Goal: Information Seeking & Learning: Learn about a topic

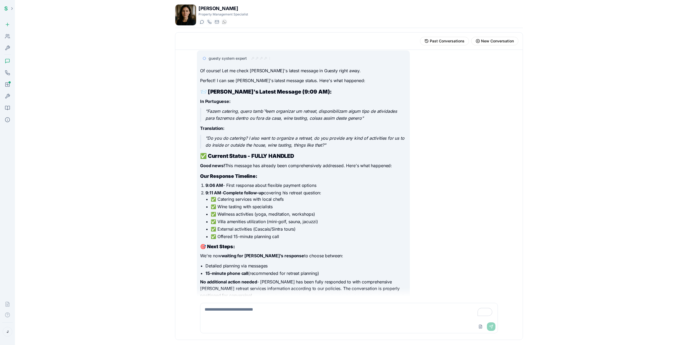
scroll to position [603, 0]
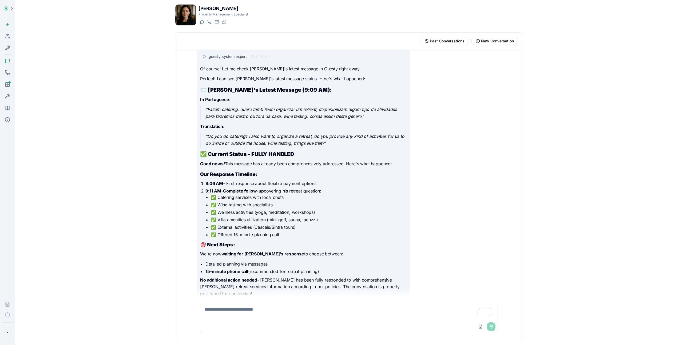
click at [7, 60] on icon at bounding box center [7, 60] width 5 height 5
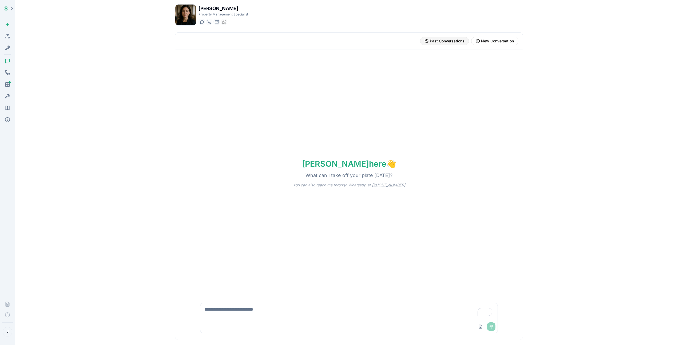
click at [450, 40] on span "Past Conversations" at bounding box center [447, 40] width 35 height 5
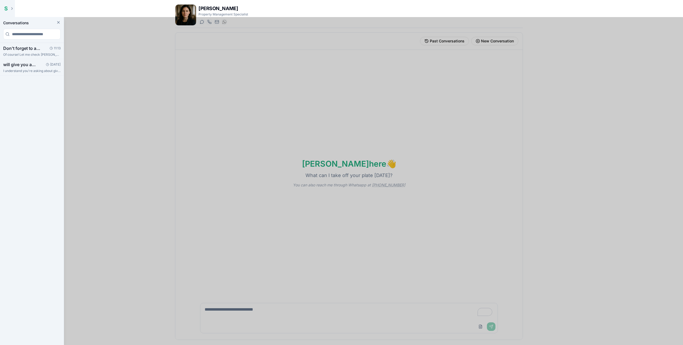
click at [299, 163] on div at bounding box center [341, 181] width 683 height 328
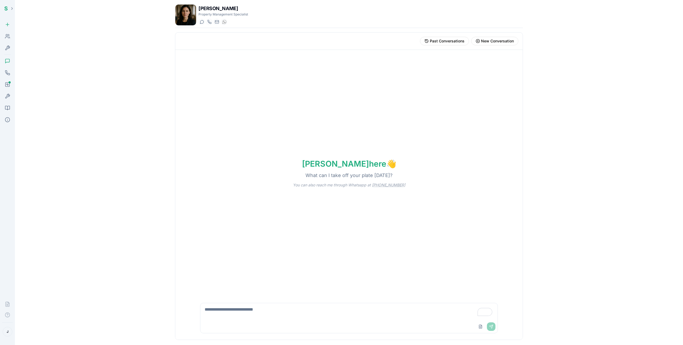
click at [7, 62] on icon at bounding box center [8, 61] width 4 height 4
click at [10, 46] on icon at bounding box center [7, 48] width 4 height 4
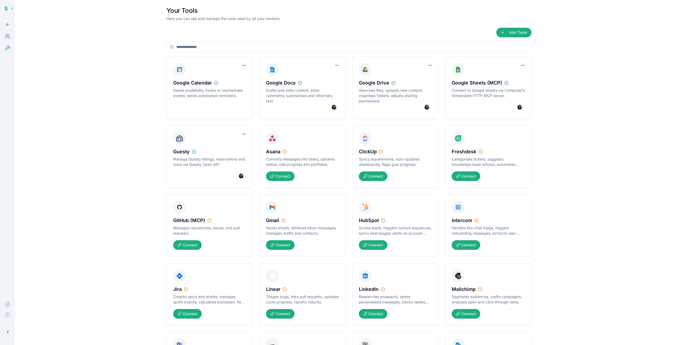
click at [8, 38] on icon at bounding box center [7, 36] width 5 height 5
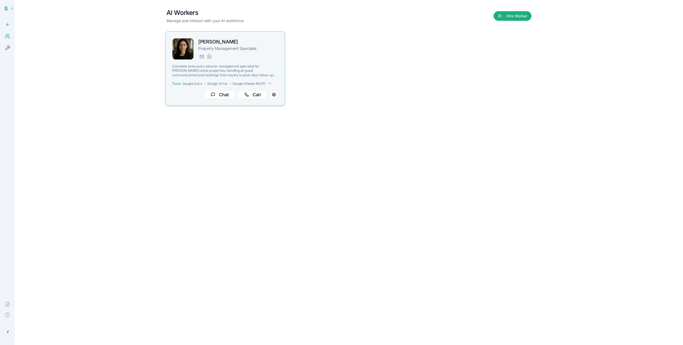
click at [267, 52] on div "[PERSON_NAME] Property Management Specialist [DOMAIN_NAME][EMAIL_ADDRESS][DOMAI…" at bounding box center [238, 49] width 80 height 22
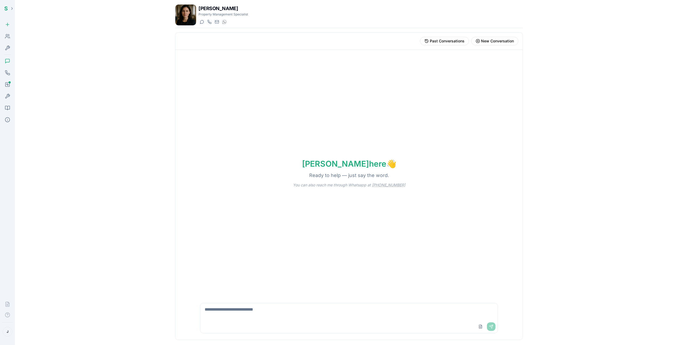
click at [6, 85] on icon at bounding box center [7, 84] width 5 height 5
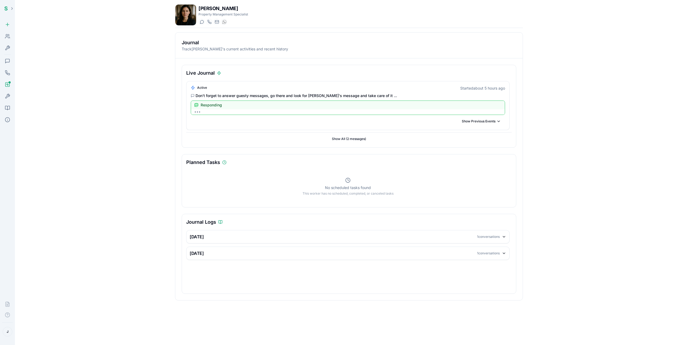
click at [9, 109] on icon at bounding box center [7, 108] width 5 height 4
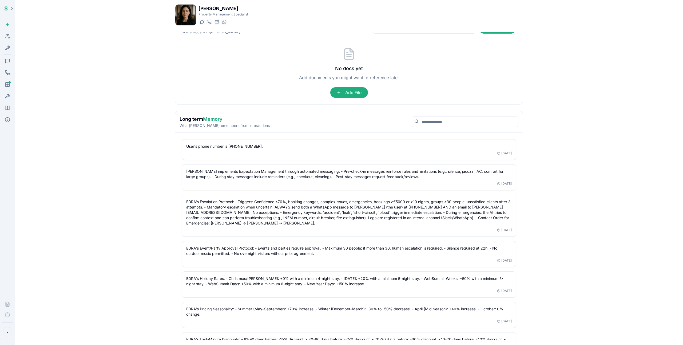
scroll to position [17, 0]
click at [211, 125] on p "What [PERSON_NAME] remembers from interactions" at bounding box center [225, 125] width 90 height 5
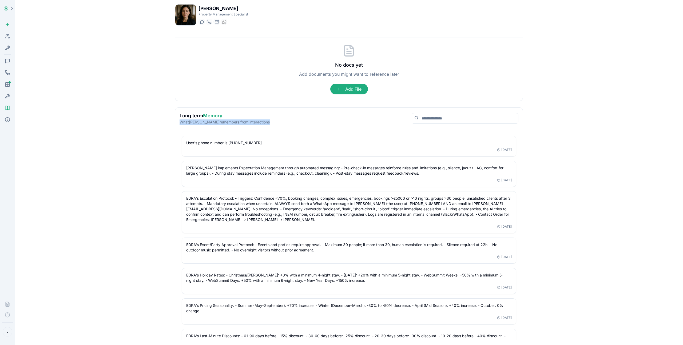
scroll to position [0, 0]
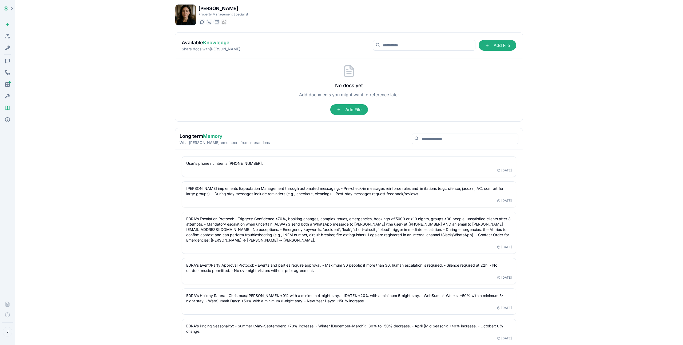
click at [174, 136] on div "[PERSON_NAME] Property Management Specialist Start a chat Start a call [DOMAIN_…" at bounding box center [348, 172] width 365 height 344
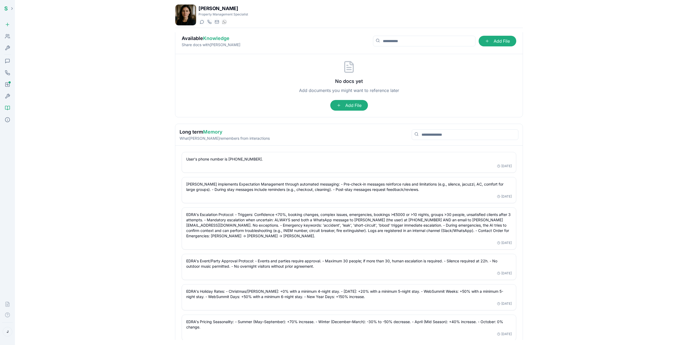
scroll to position [3, 0]
click at [235, 160] on p "User's phone number is [PHONE_NUMBER]." at bounding box center [348, 159] width 325 height 5
click at [234, 161] on p "User's phone number is [PHONE_NUMBER]." at bounding box center [348, 159] width 325 height 5
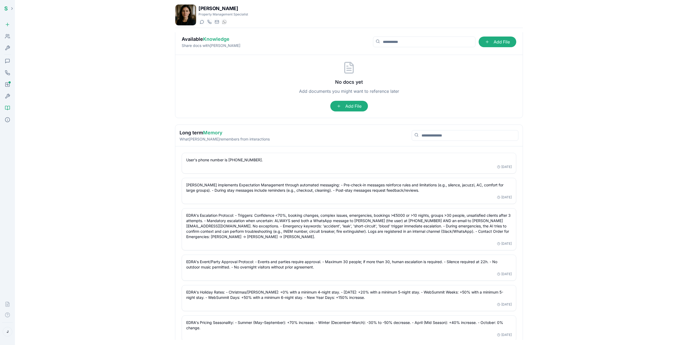
click at [6, 337] on div "J" at bounding box center [7, 332] width 15 height 18
drag, startPoint x: 13, startPoint y: 334, endPoint x: 9, endPoint y: 335, distance: 3.8
click at [13, 334] on div "J" at bounding box center [7, 332] width 15 height 18
click at [8, 334] on html "S Hire Workers Toolbox Chat Call Journal Tools Knowledge Details Documentation …" at bounding box center [341, 181] width 683 height 363
click at [76, 316] on html "S Hire Workers Toolbox Chat Call Journal Tools Knowledge Details Documentation …" at bounding box center [341, 181] width 683 height 363
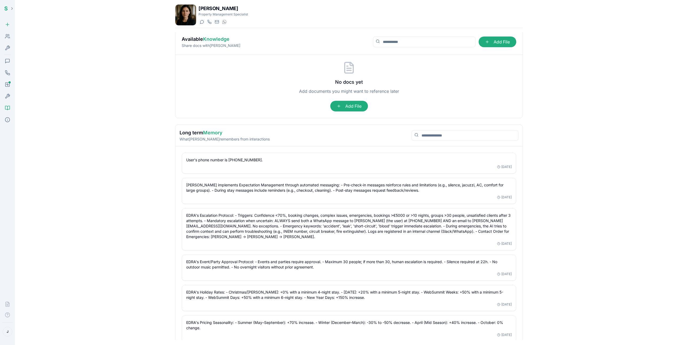
click at [234, 159] on p "User's phone number is [PHONE_NUMBER]." at bounding box center [348, 159] width 325 height 5
click at [7, 332] on html "S Hire Workers Toolbox Chat Call Journal Tools Knowledge Details Documentation …" at bounding box center [341, 181] width 683 height 363
click at [30, 318] on span "Settings" at bounding box center [30, 317] width 14 height 5
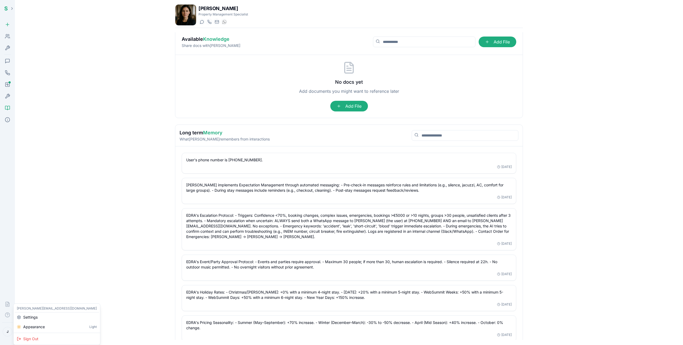
select select "**"
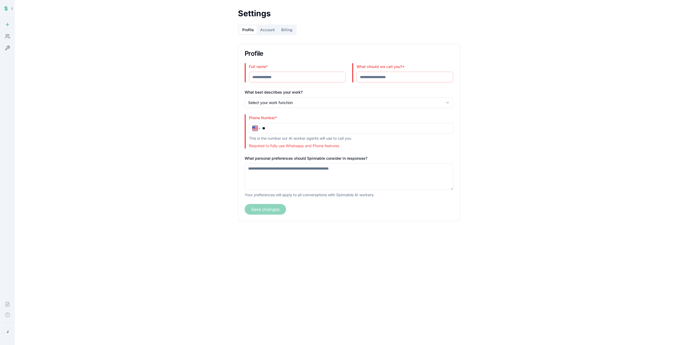
type input "**********"
select select "**"
type input "**********"
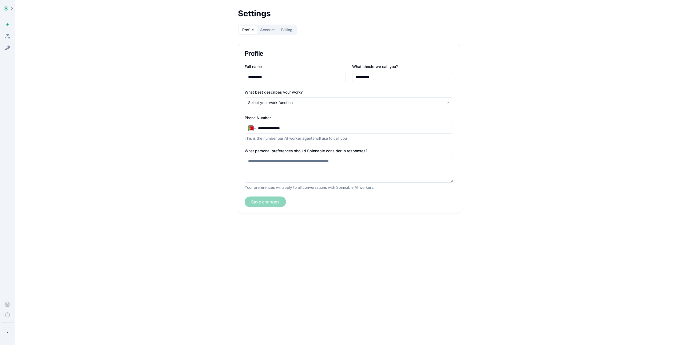
click at [306, 128] on input "**********" at bounding box center [354, 128] width 192 height 5
click at [143, 184] on main "**********" at bounding box center [349, 172] width 668 height 345
click at [7, 331] on html "**********" at bounding box center [341, 181] width 683 height 363
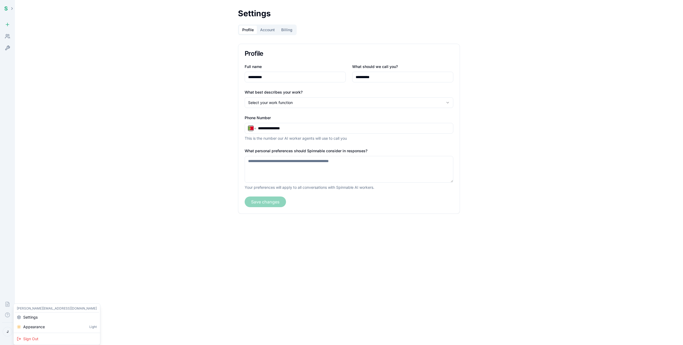
click at [40, 272] on html "**********" at bounding box center [341, 181] width 683 height 363
click at [9, 37] on icon at bounding box center [9, 37] width 1 height 1
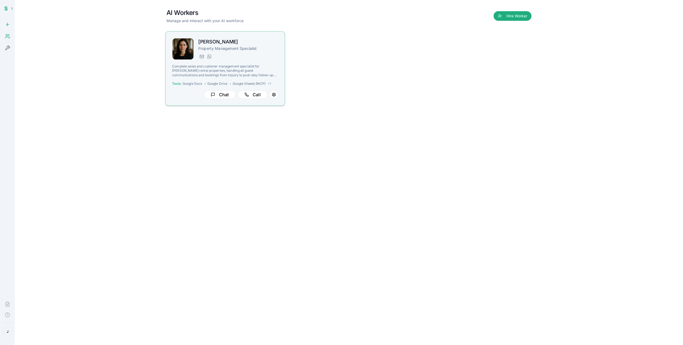
click at [225, 49] on p "Property Management Specialist" at bounding box center [238, 48] width 80 height 5
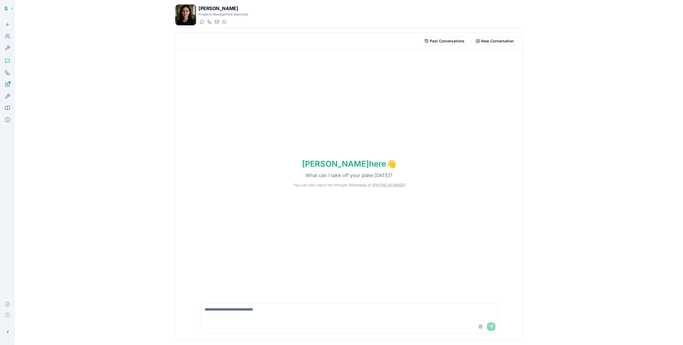
click at [8, 88] on div "Journal" at bounding box center [7, 84] width 11 height 11
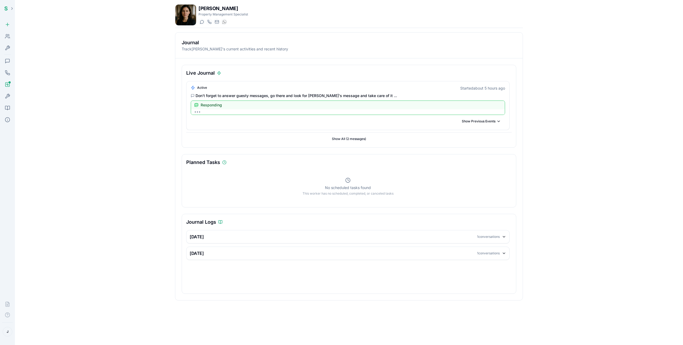
click at [7, 45] on icon at bounding box center [7, 47] width 5 height 5
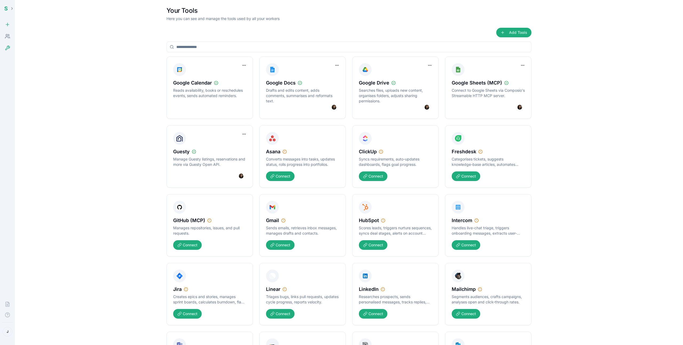
click at [7, 34] on circle at bounding box center [7, 35] width 2 height 2
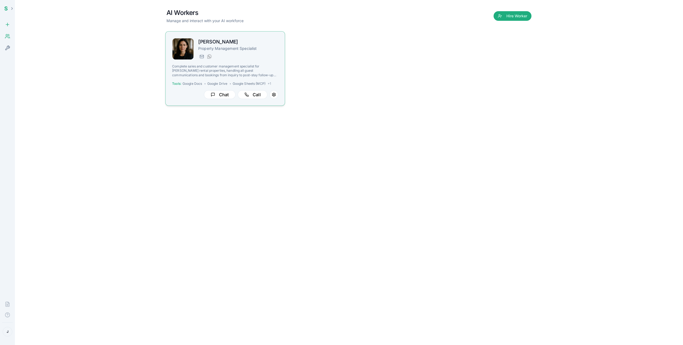
click at [258, 44] on h2 "[PERSON_NAME]" at bounding box center [238, 42] width 80 height 8
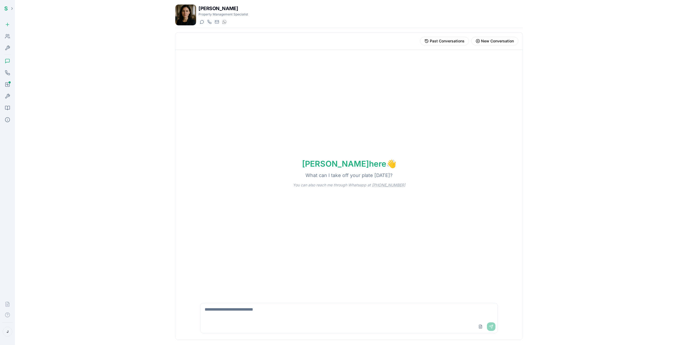
click at [9, 122] on div "Details" at bounding box center [7, 119] width 11 height 11
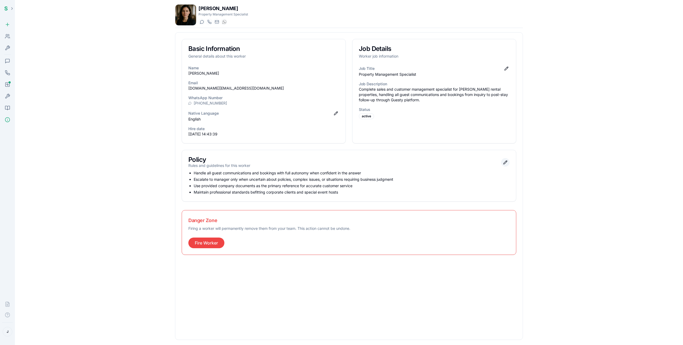
click at [504, 164] on button "Edit policy" at bounding box center [505, 162] width 9 height 9
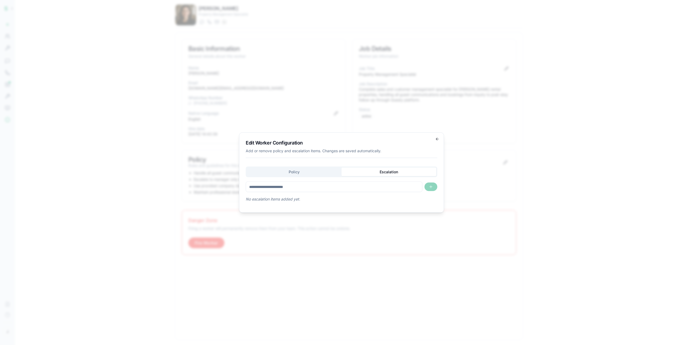
click at [396, 147] on div "Edit Worker Configuration Add or remove policy and escalation items. Changes ar…" at bounding box center [341, 173] width 205 height 80
click at [326, 170] on div "Policy Escalation No escalation items added yet." at bounding box center [342, 184] width 192 height 35
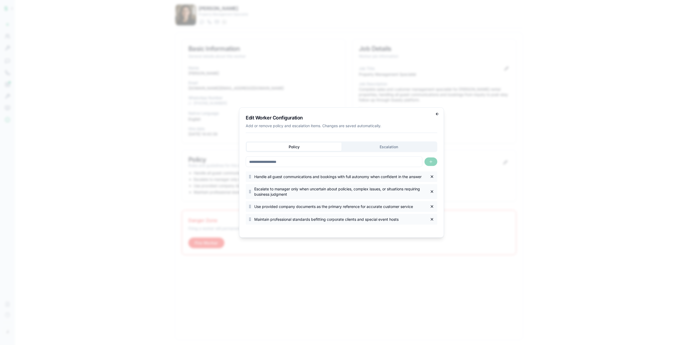
drag, startPoint x: 429, startPoint y: 113, endPoint x: 437, endPoint y: 113, distance: 7.2
click at [432, 112] on div "Edit Worker Configuration Add or remove policy and escalation items. Changes ar…" at bounding box center [341, 173] width 205 height 130
click at [438, 113] on icon "button" at bounding box center [437, 114] width 4 height 4
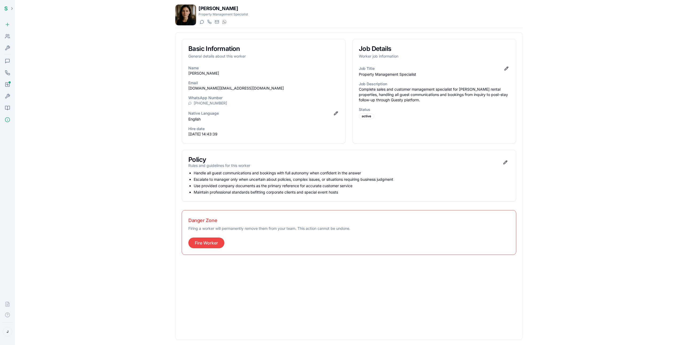
click at [8, 39] on icon at bounding box center [7, 36] width 5 height 5
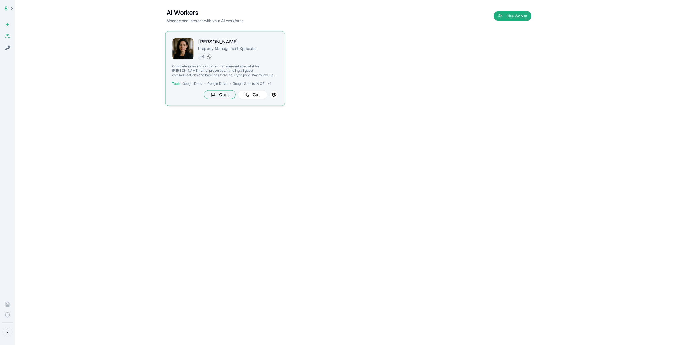
click at [214, 96] on button "Chat" at bounding box center [219, 94] width 31 height 9
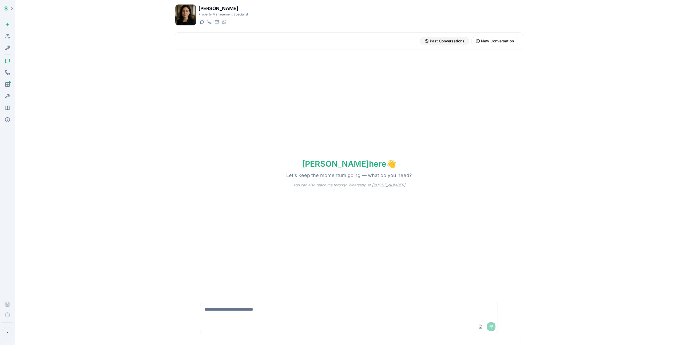
click at [445, 40] on span "Past Conversations" at bounding box center [447, 40] width 35 height 5
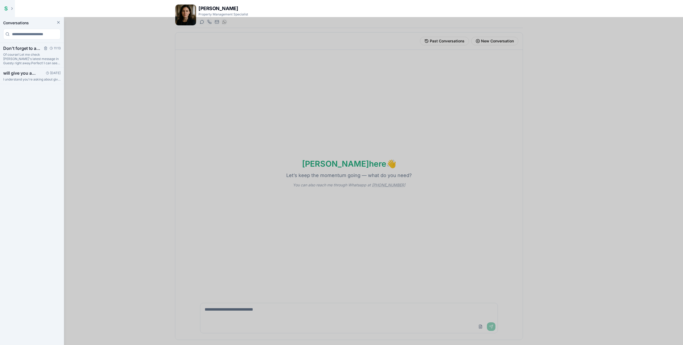
click at [22, 57] on p "Of course! Let me check [PERSON_NAME]'s latest message in Guesty right away.Per…" at bounding box center [31, 59] width 57 height 13
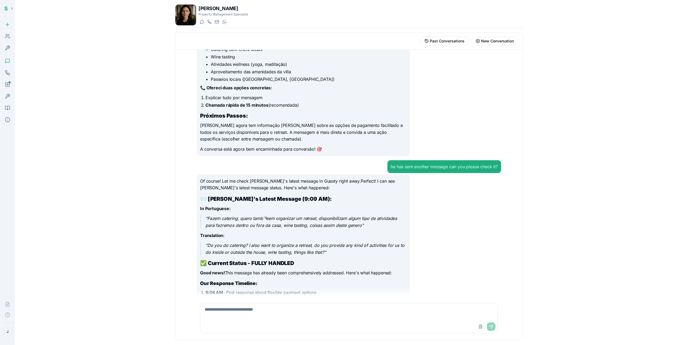
scroll to position [553, 0]
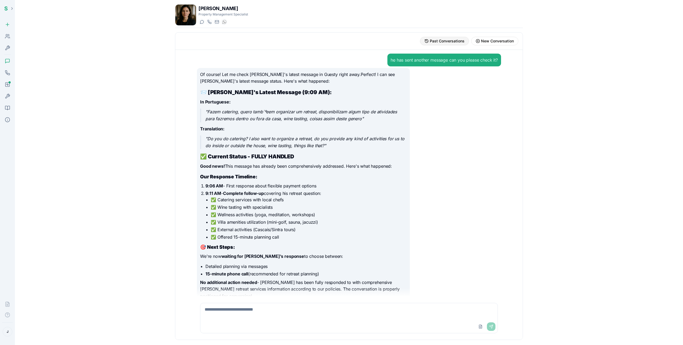
click at [439, 39] on span "Past Conversations" at bounding box center [447, 40] width 35 height 5
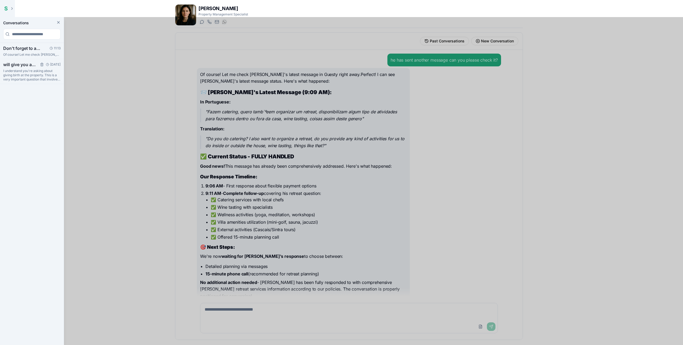
click at [17, 69] on p "I understand you're asking about giving birth at the property. This is a very i…" at bounding box center [31, 75] width 57 height 13
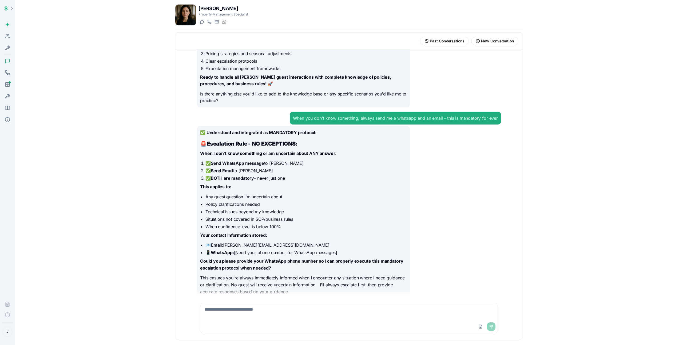
scroll to position [1888, 0]
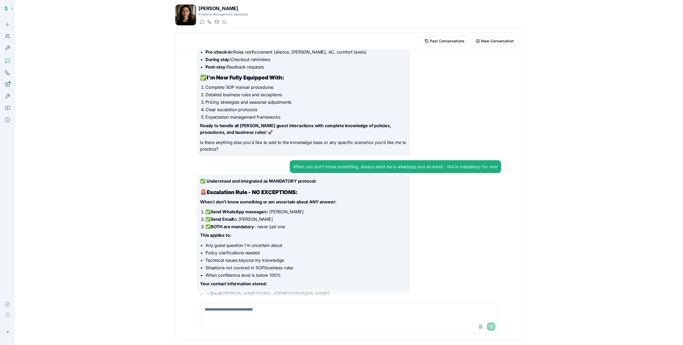
click at [9, 106] on icon at bounding box center [7, 108] width 5 height 4
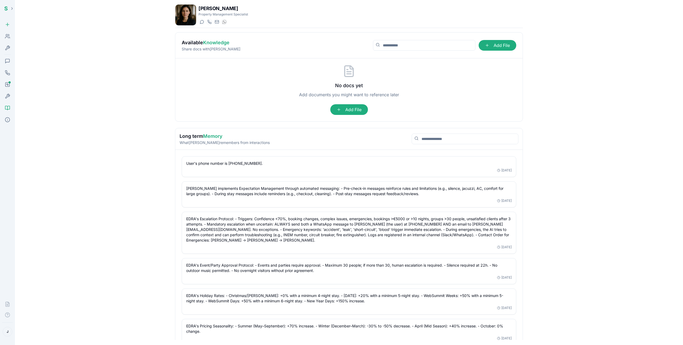
click at [194, 13] on img at bounding box center [185, 15] width 21 height 21
click at [10, 36] on icon at bounding box center [7, 36] width 5 height 5
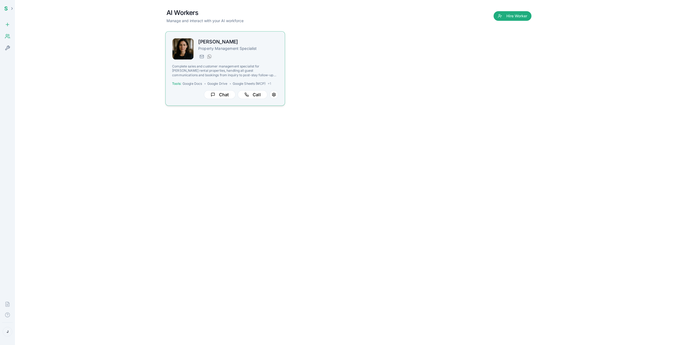
click at [264, 57] on div "[DOMAIN_NAME][EMAIL_ADDRESS][DOMAIN_NAME] [PHONE_NUMBER]" at bounding box center [238, 56] width 80 height 6
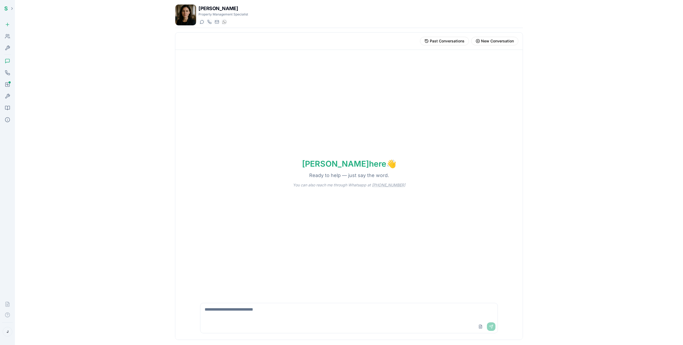
click at [6, 121] on icon at bounding box center [7, 119] width 5 height 5
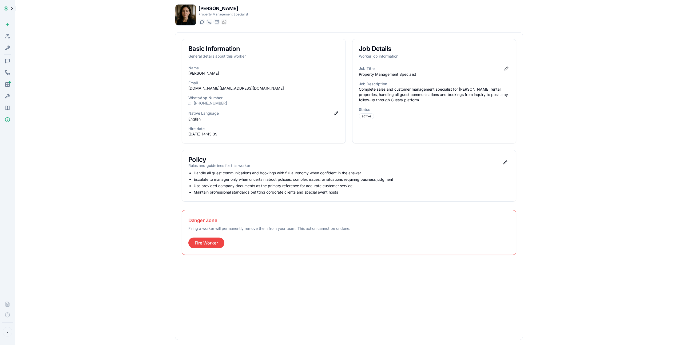
click at [14, 9] on button at bounding box center [12, 8] width 9 height 9
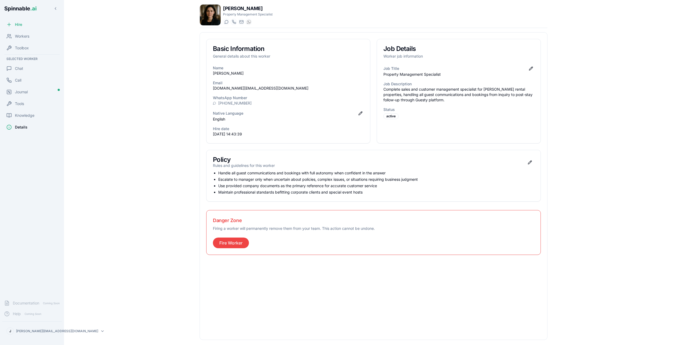
click at [228, 180] on li "Escalate to manager only when uncertain about policies, complex issues, or situ…" at bounding box center [376, 179] width 316 height 5
click at [26, 69] on div "Chat" at bounding box center [32, 68] width 60 height 11
